Goal: Find specific page/section: Find specific page/section

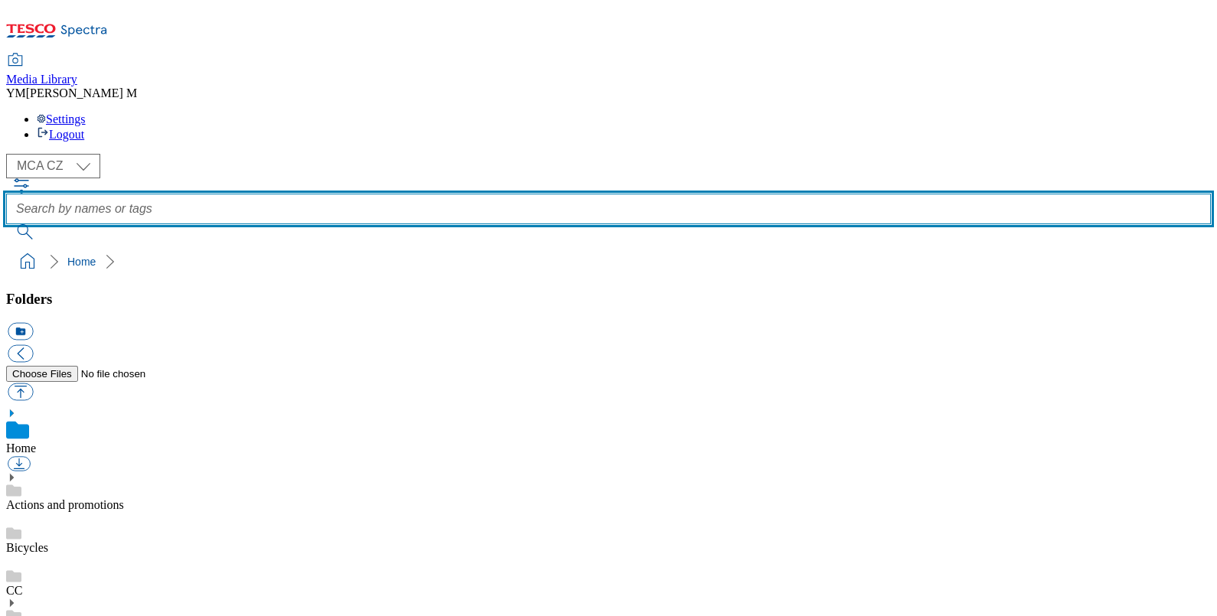
click at [463, 194] on input "text" at bounding box center [608, 209] width 1205 height 31
type input "XD8"
click at [6, 224] on button "submit" at bounding box center [26, 231] width 40 height 15
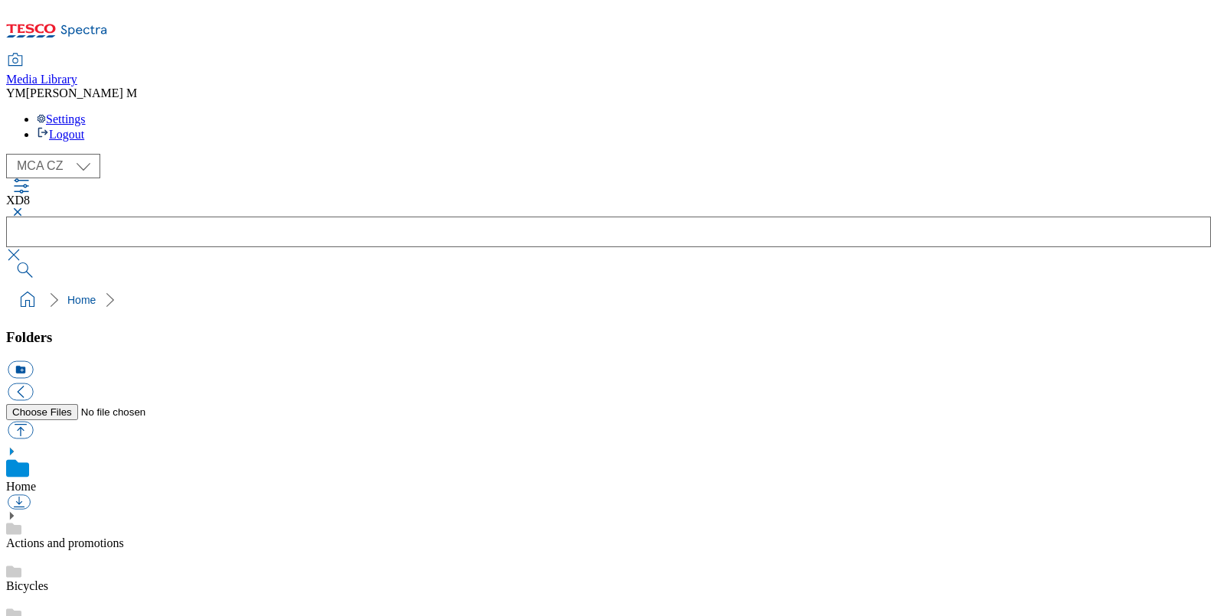
click at [24, 207] on button "button" at bounding box center [15, 211] width 18 height 9
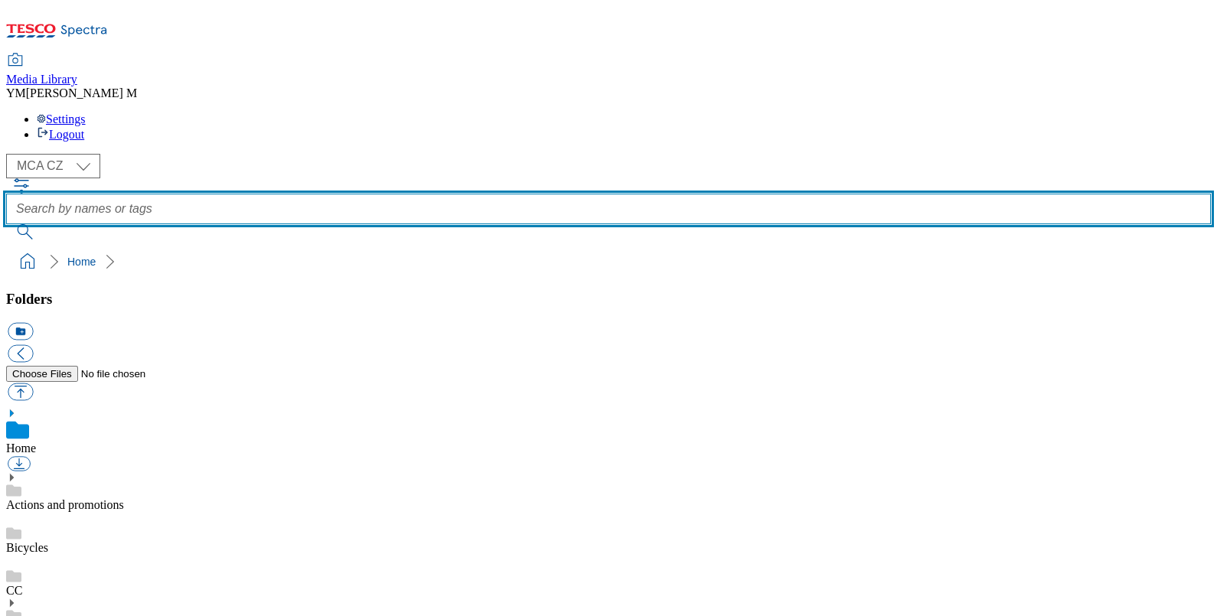
click at [463, 194] on input "text" at bounding box center [608, 209] width 1205 height 31
type input "XD9"
click at [6, 224] on button "submit" at bounding box center [26, 231] width 40 height 15
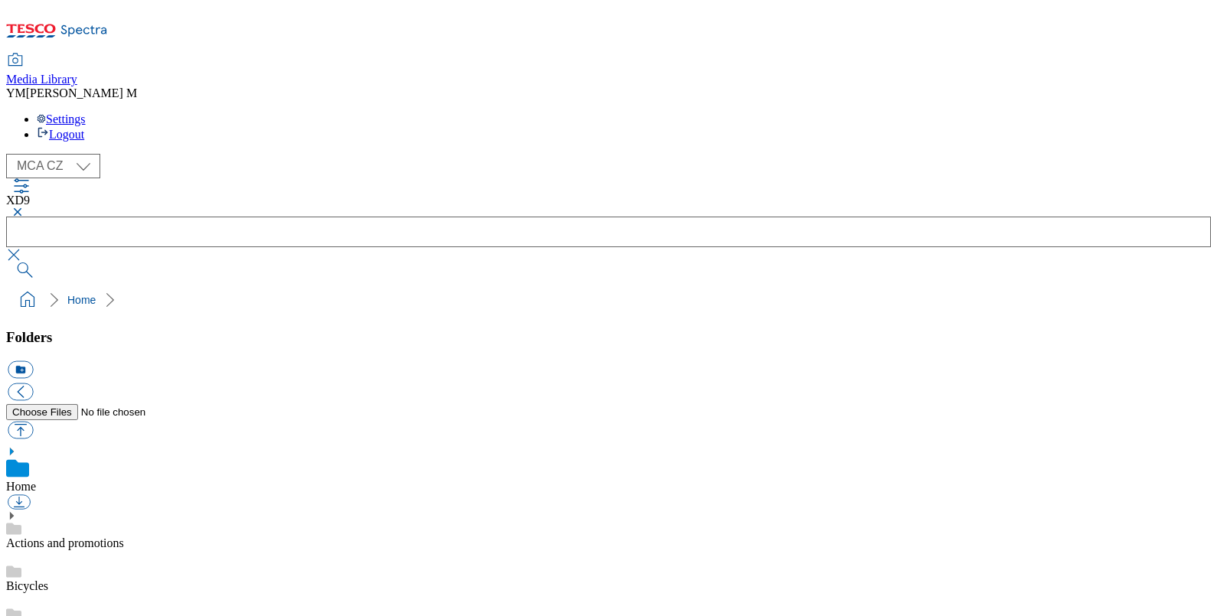
click at [24, 207] on button "button" at bounding box center [15, 211] width 18 height 9
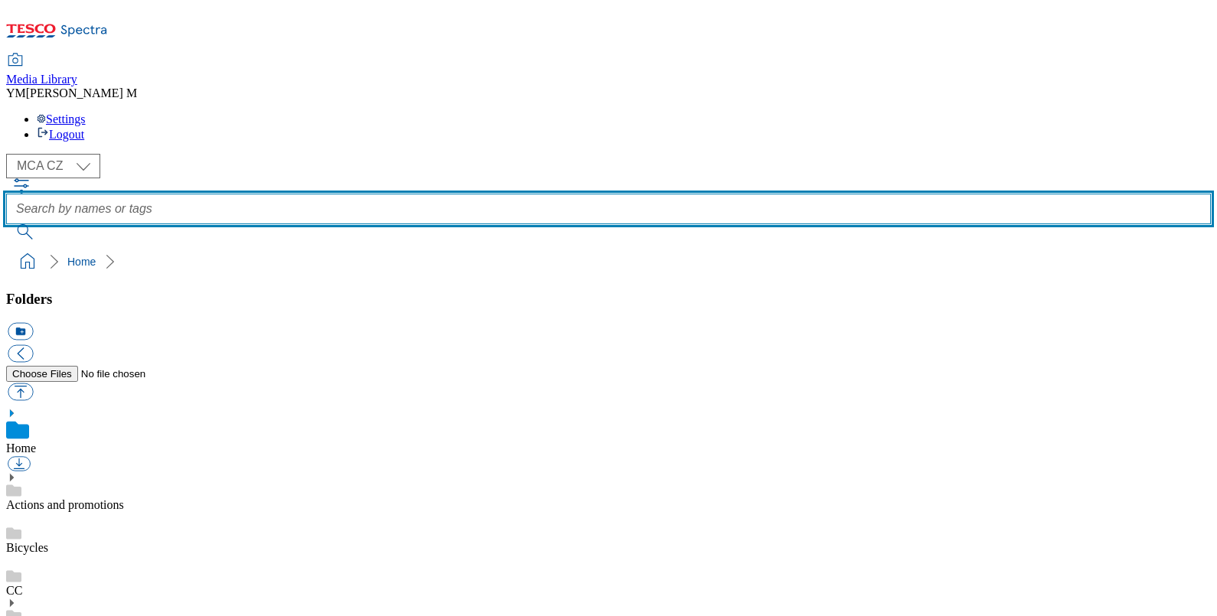
click at [456, 194] on input "text" at bounding box center [608, 209] width 1205 height 31
type input "PL1"
click at [6, 224] on button "submit" at bounding box center [26, 231] width 40 height 15
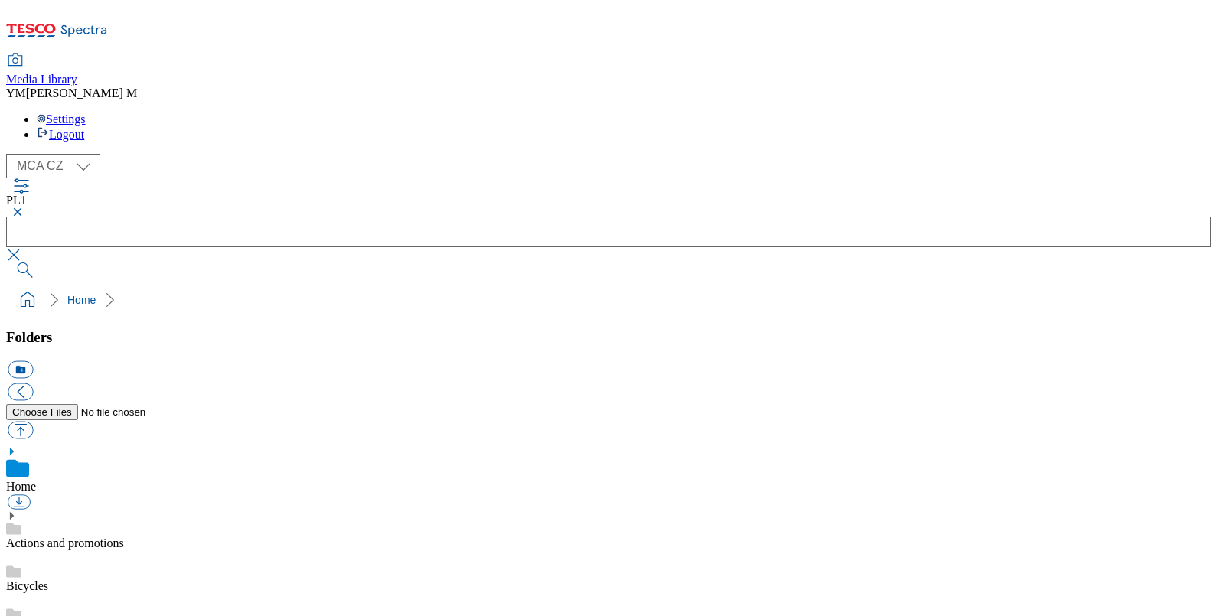
click at [24, 207] on button "button" at bounding box center [15, 211] width 18 height 9
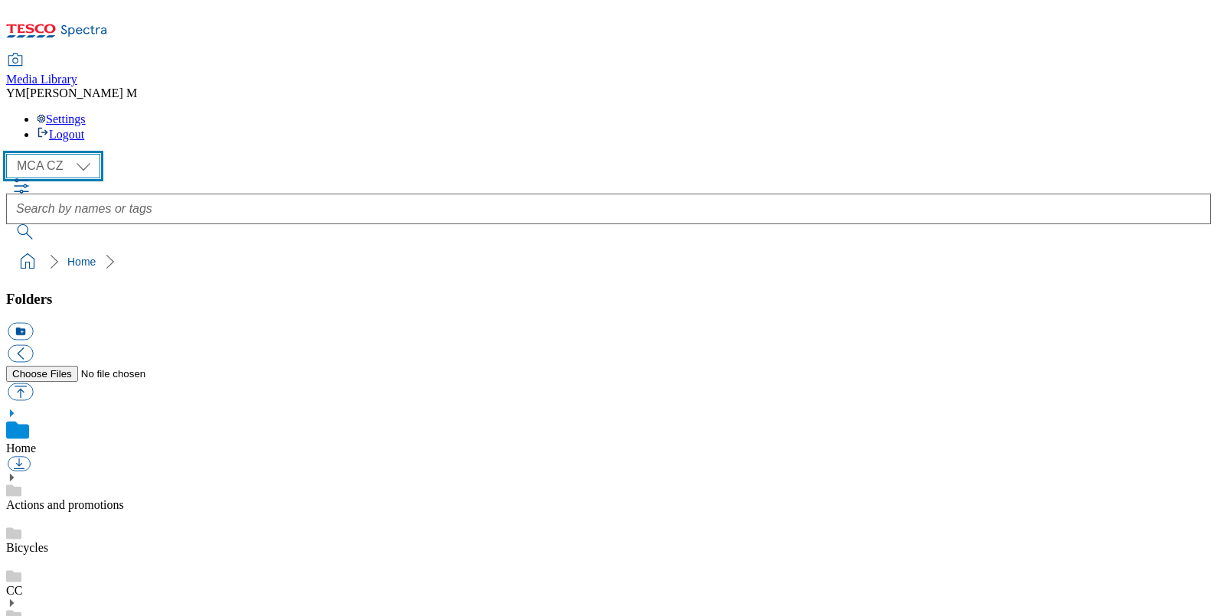
click at [83, 154] on select "MCA CZ MCA HU MCA SK MCA UK" at bounding box center [53, 166] width 94 height 24
select select "flare-mca-hu"
click at [10, 154] on select "MCA CZ MCA HU MCA SK MCA UK" at bounding box center [53, 166] width 94 height 24
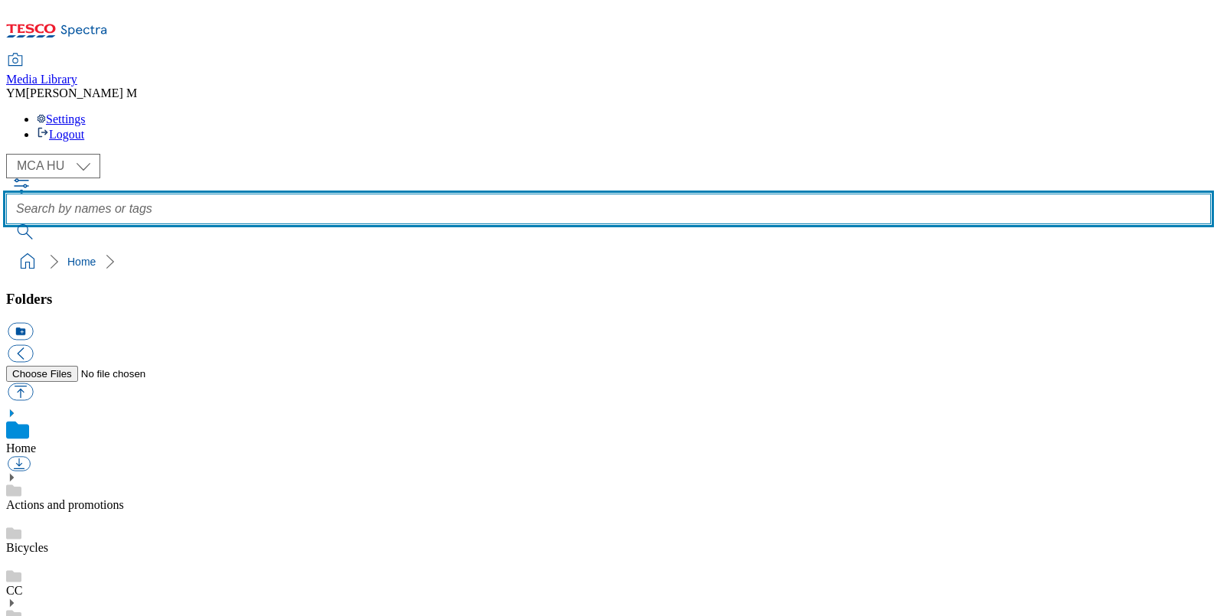
click at [475, 194] on input "text" at bounding box center [608, 209] width 1205 height 31
type input "Q23"
click at [6, 224] on button "submit" at bounding box center [26, 231] width 40 height 15
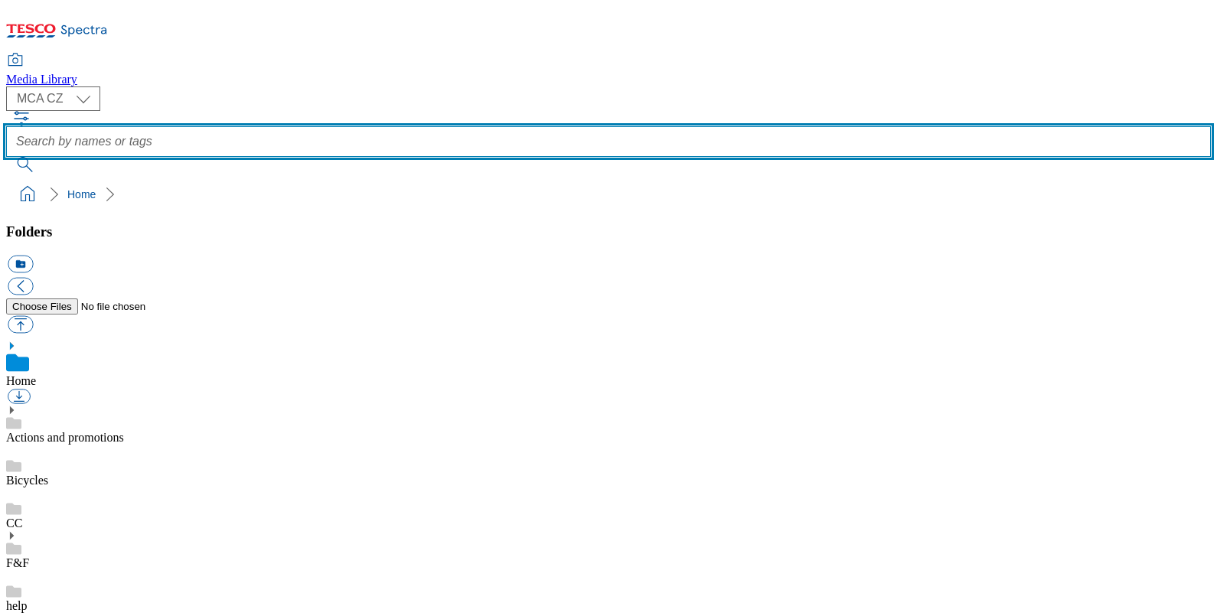
click at [459, 126] on input "text" at bounding box center [608, 141] width 1205 height 31
type input "PL1"
click at [6, 157] on button "submit" at bounding box center [26, 164] width 40 height 15
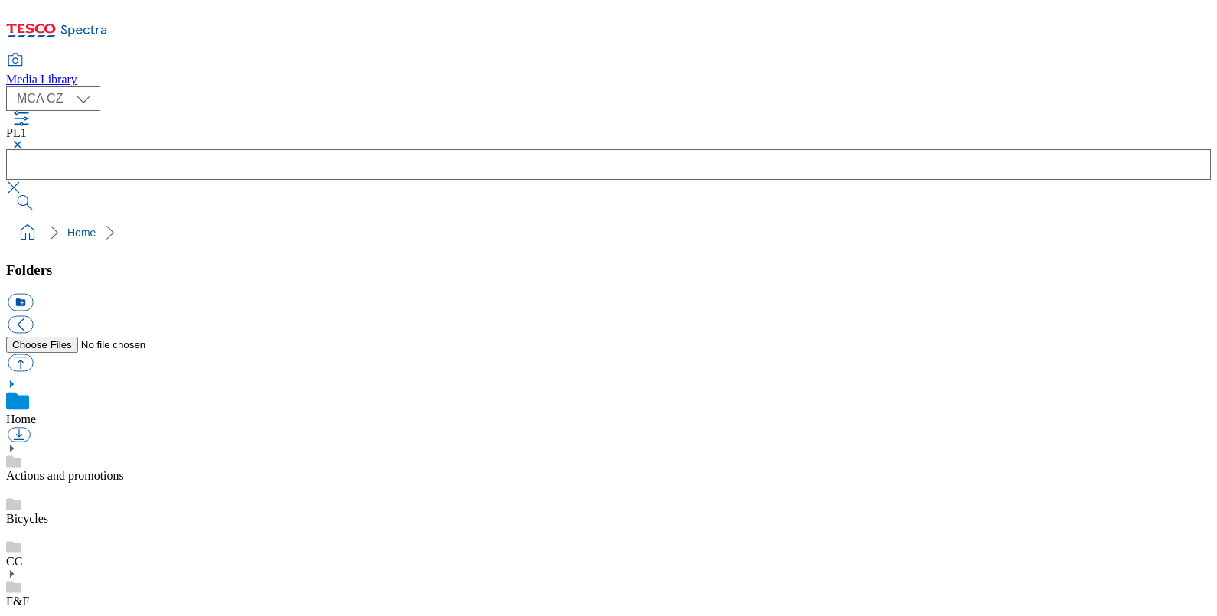
click at [24, 140] on button "button" at bounding box center [15, 144] width 18 height 9
